Goal: Check status: Check status

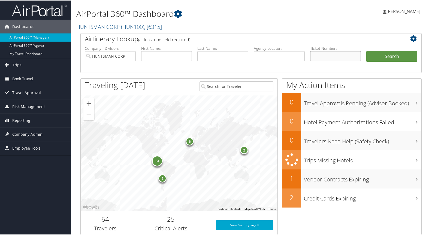
click at [320, 57] on input "text" at bounding box center [335, 56] width 51 height 10
type input "0167311245253"
click at [390, 54] on button "Search" at bounding box center [391, 56] width 51 height 11
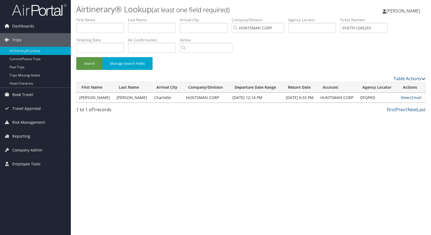
click at [403, 96] on link "View" at bounding box center [405, 97] width 8 height 5
drag, startPoint x: 378, startPoint y: 27, endPoint x: 329, endPoint y: 27, distance: 48.2
click at [329, 17] on ul "First Name Last Name Departure City Arrival City Company/Division HUNTSMAN CORP…" at bounding box center [250, 17] width 349 height 0
type input "0167139829970"
click at [91, 60] on button "Search" at bounding box center [89, 63] width 26 height 13
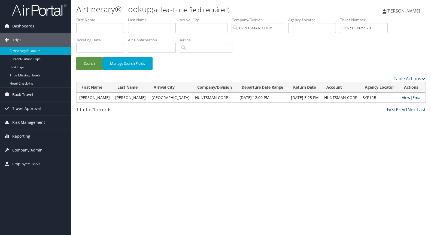
click at [406, 98] on link "View" at bounding box center [406, 97] width 8 height 5
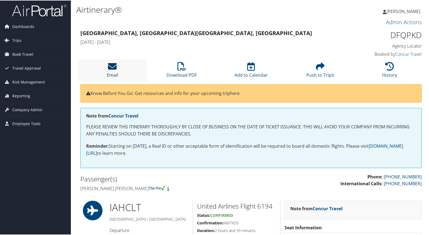
click at [110, 66] on icon at bounding box center [112, 66] width 9 height 9
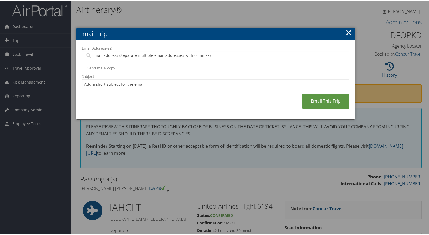
click at [108, 53] on input "Email Address(es):" at bounding box center [215, 54] width 260 height 5
type input "lonnie_k"
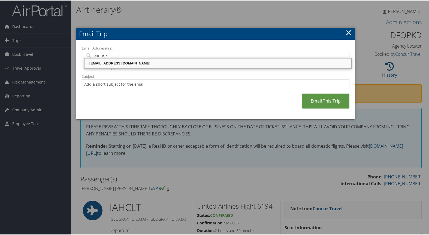
click at [120, 64] on div "LONNIE_K_COPSON@HUNTSMAN.COM" at bounding box center [217, 62] width 265 height 5
type input "LONNIE_K_COPSON@HUNTSMAN.COM"
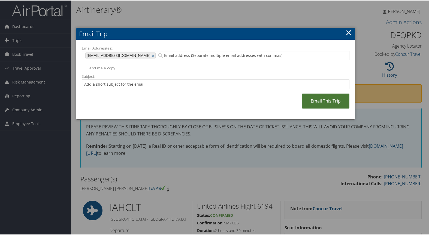
click at [334, 98] on link "Email This Trip" at bounding box center [325, 100] width 47 height 15
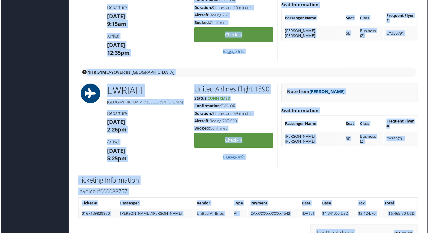
scroll to position [426, 3]
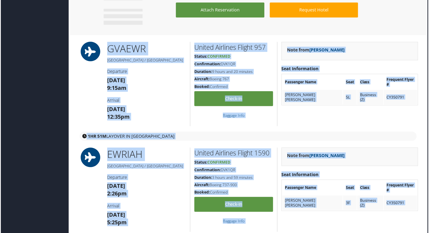
drag, startPoint x: 428, startPoint y: 174, endPoint x: 423, endPoint y: -11, distance: 184.7
click at [393, 23] on div "Attach Reservation Request Hotel" at bounding box center [267, 15] width 328 height 26
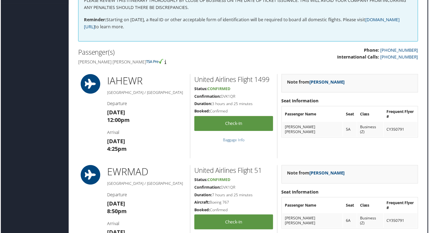
scroll to position [17, 3]
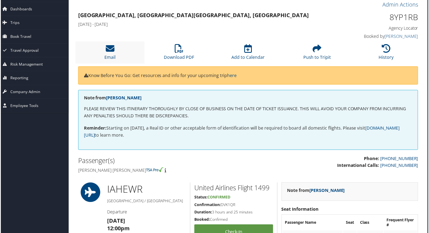
click at [108, 54] on li "Email" at bounding box center [109, 53] width 69 height 22
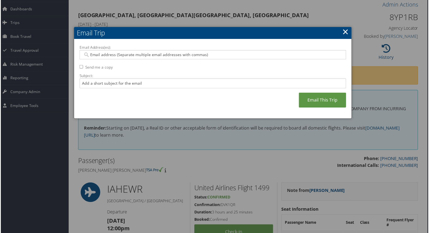
click at [98, 52] on input "Email Address(es):" at bounding box center [212, 54] width 260 height 5
type input "lonnie_k"
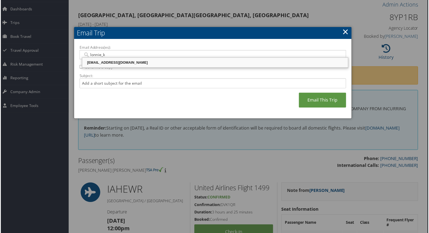
click at [108, 66] on div "LONNIE_K_COPSON@HUNTSMAN.COM" at bounding box center [214, 62] width 265 height 5
type input "LONNIE_K_COPSON@HUNTSMAN.COM"
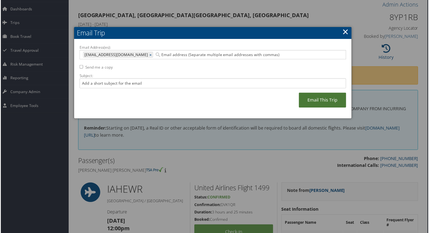
click at [333, 100] on link "Email This Trip" at bounding box center [322, 100] width 47 height 15
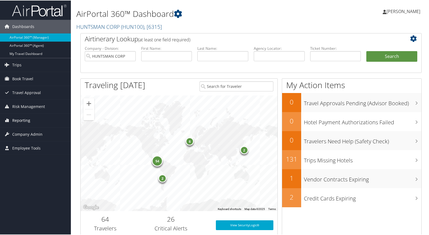
click at [23, 121] on span "Reporting" at bounding box center [21, 120] width 18 height 14
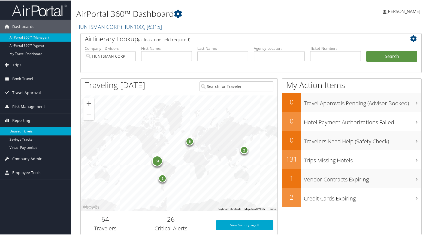
click at [20, 131] on link "Unused Tickets" at bounding box center [35, 131] width 71 height 8
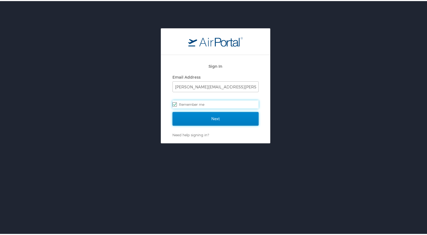
click at [215, 119] on input "Next" at bounding box center [215, 118] width 86 height 14
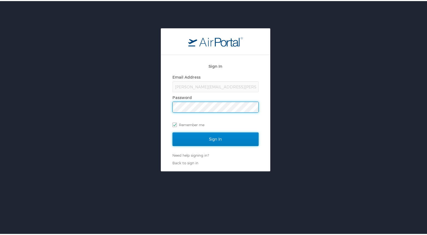
click at [211, 140] on input "Sign In" at bounding box center [215, 139] width 86 height 14
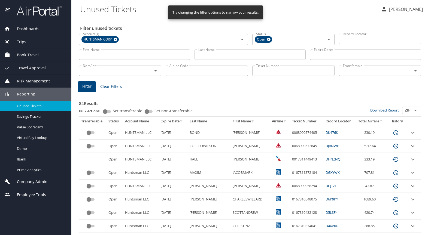
click at [179, 121] on icon "sort" at bounding box center [181, 121] width 4 height 4
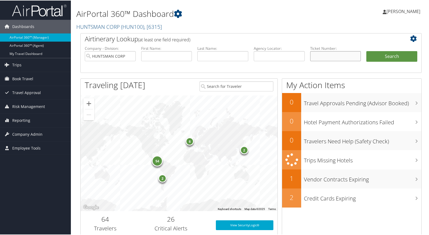
click at [326, 55] on input "text" at bounding box center [335, 56] width 51 height 10
type input "0167140694516"
click at [387, 56] on button "Search" at bounding box center [391, 56] width 51 height 11
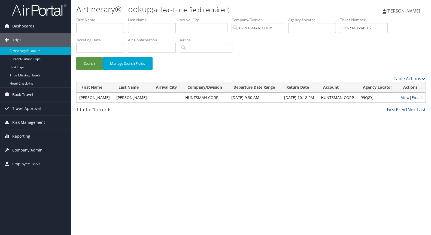
click at [404, 98] on link "View" at bounding box center [405, 97] width 8 height 5
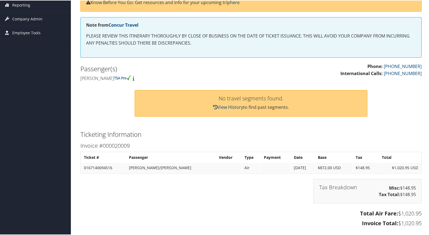
scroll to position [163, 0]
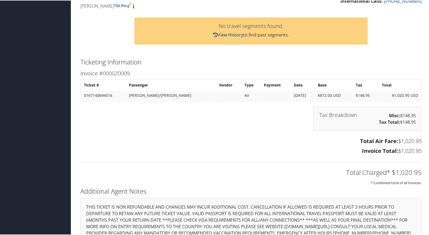
click at [224, 35] on link "View History" at bounding box center [228, 34] width 30 height 6
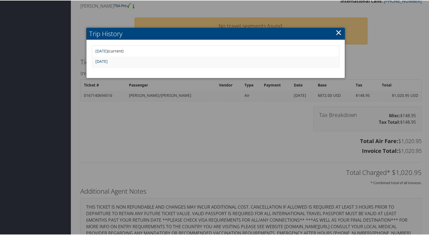
click at [108, 61] on link "Thu Oct 17 10:10:23 MDT 2024" at bounding box center [101, 60] width 12 height 5
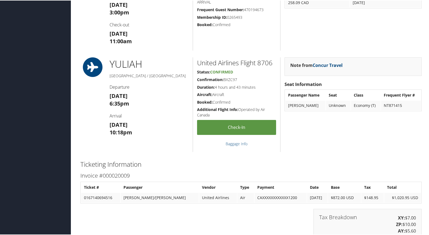
scroll to position [436, 0]
